Goal: Task Accomplishment & Management: Manage account settings

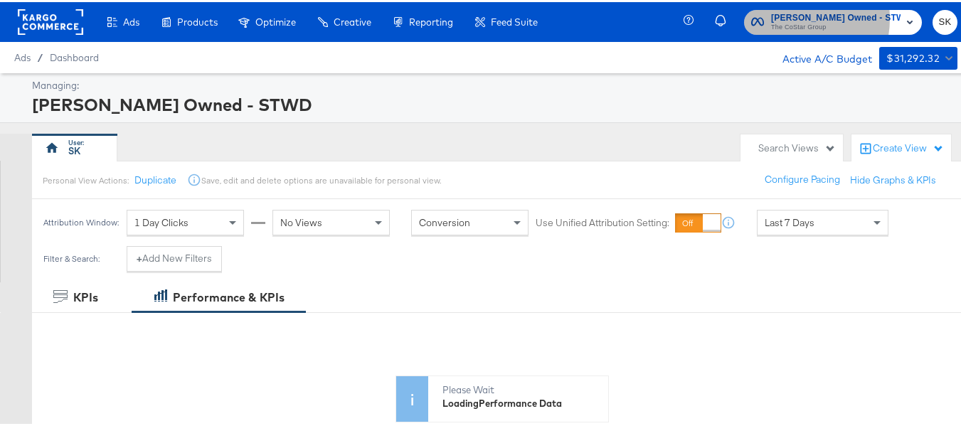
click at [812, 16] on span "Macy's Owned - STWD" at bounding box center [835, 16] width 129 height 15
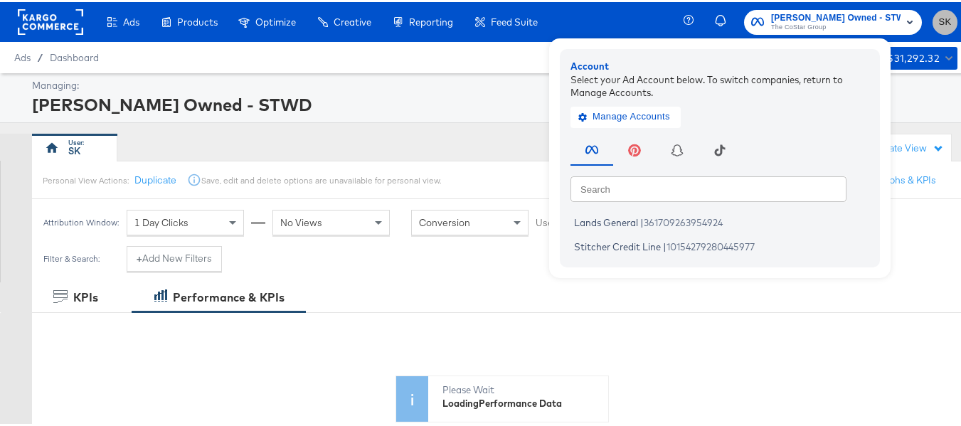
click at [938, 13] on span "SK" at bounding box center [945, 20] width 14 height 16
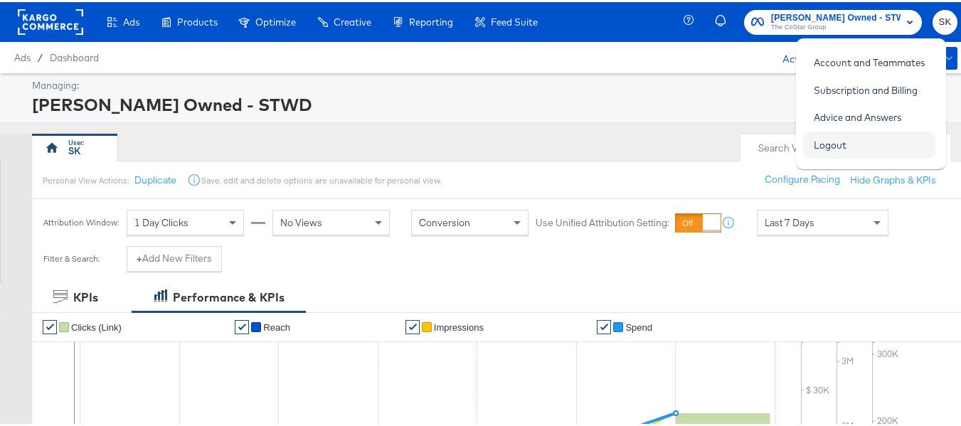
click at [821, 144] on link "Logout" at bounding box center [830, 143] width 54 height 26
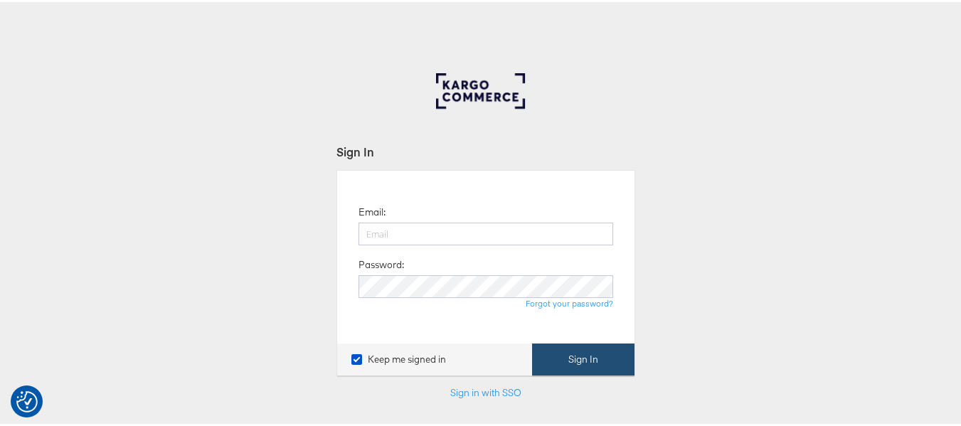
type input "[PERSON_NAME][EMAIL_ADDRESS][DOMAIN_NAME]"
click at [612, 356] on button "Sign In" at bounding box center [583, 357] width 102 height 32
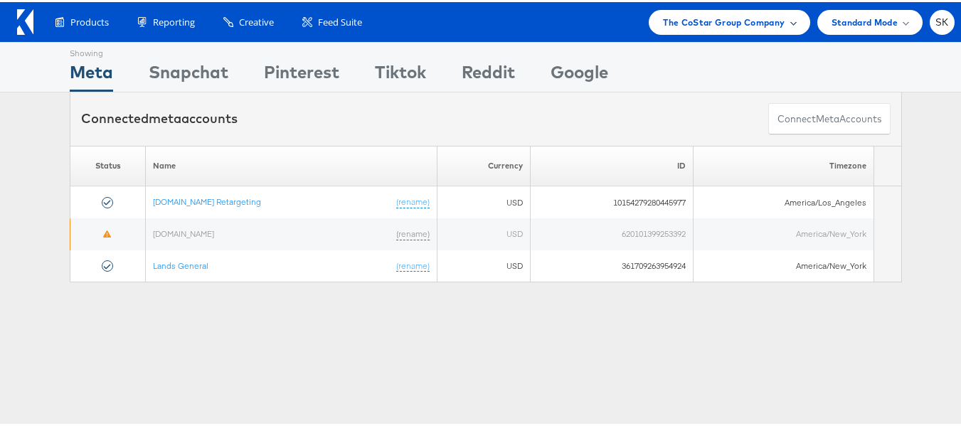
click at [698, 10] on div "The CoStar Group Company" at bounding box center [728, 20] width 161 height 25
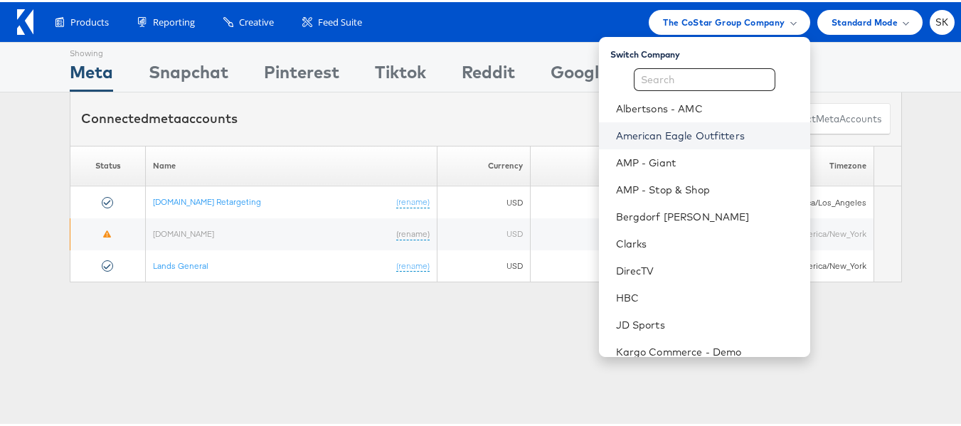
click at [682, 135] on link "American Eagle Outfitters" at bounding box center [707, 134] width 183 height 14
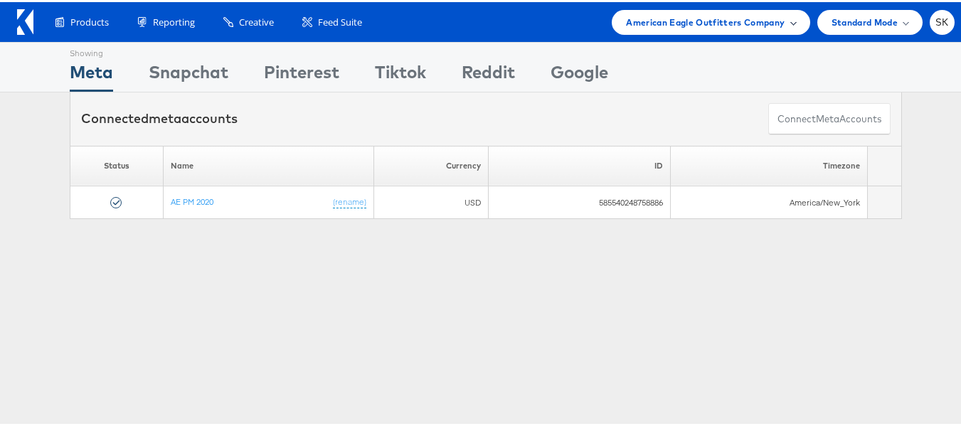
click at [673, 25] on span "American Eagle Outfitters Company" at bounding box center [705, 20] width 159 height 15
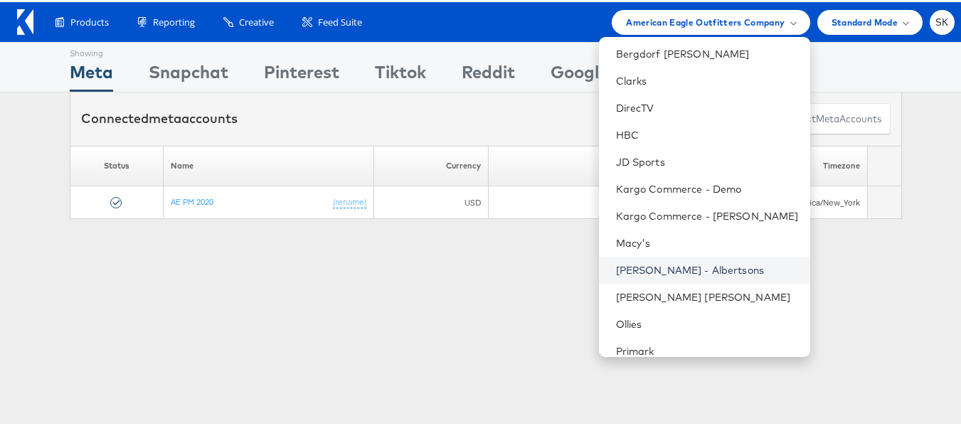
scroll to position [230, 0]
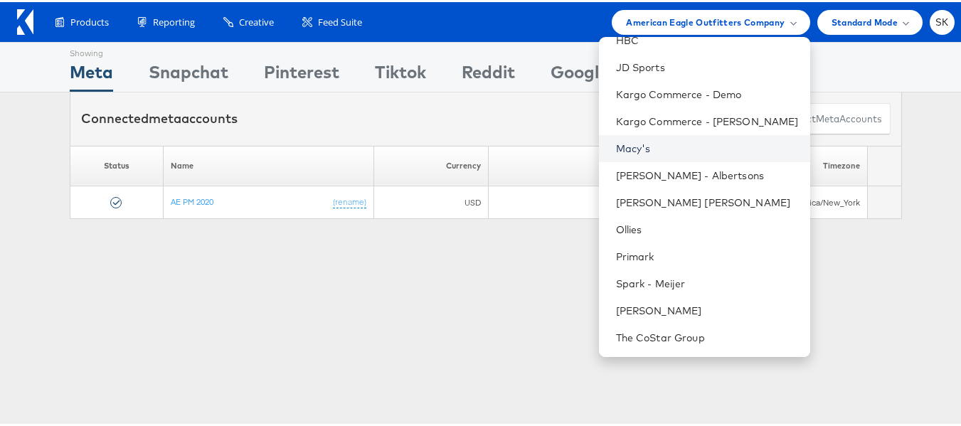
click at [624, 141] on link "Macy's" at bounding box center [707, 146] width 183 height 14
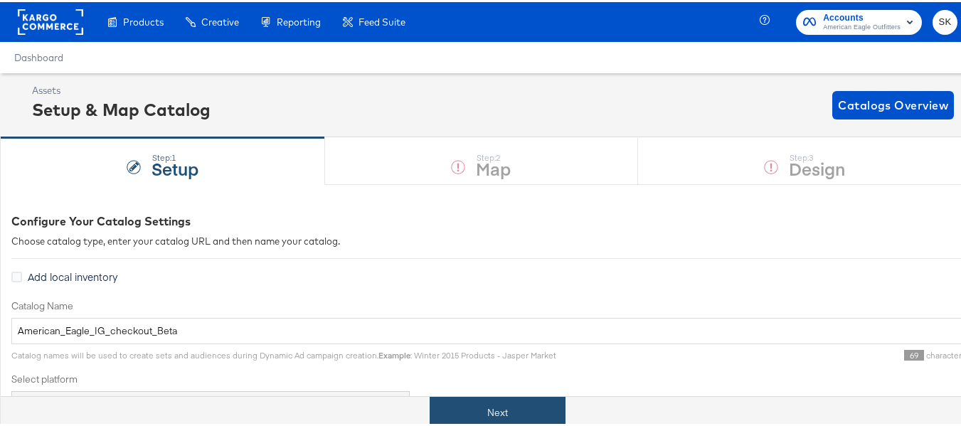
click at [484, 409] on button "Next" at bounding box center [497, 411] width 136 height 32
click at [454, 415] on button "Next" at bounding box center [497, 411] width 136 height 32
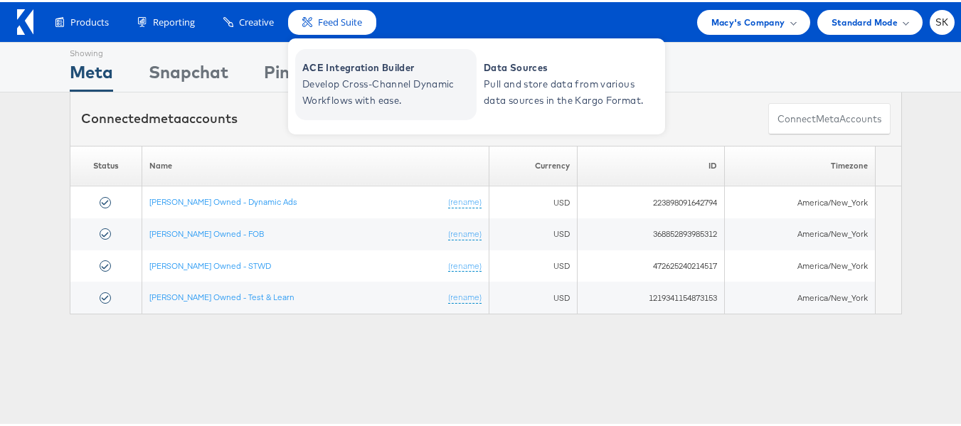
click at [361, 82] on span "Develop Cross-Channel Dynamic Workflows with ease." at bounding box center [387, 90] width 171 height 33
